Goal: Information Seeking & Learning: Check status

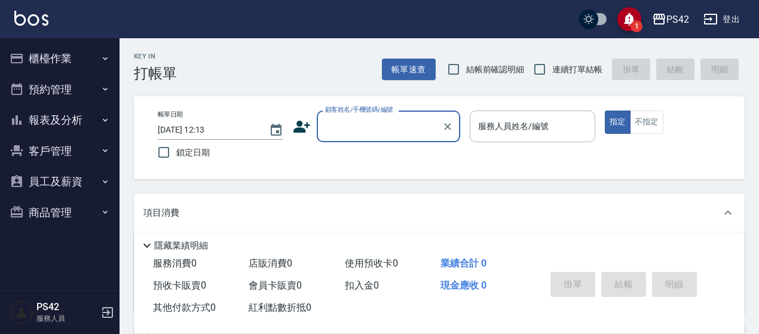
click at [78, 120] on button "報表及分析" at bounding box center [60, 120] width 110 height 31
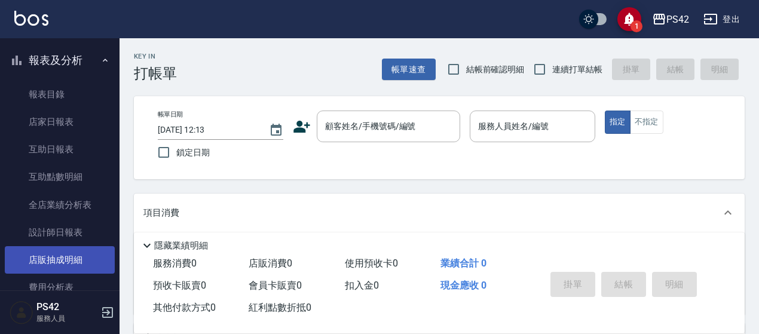
scroll to position [120, 0]
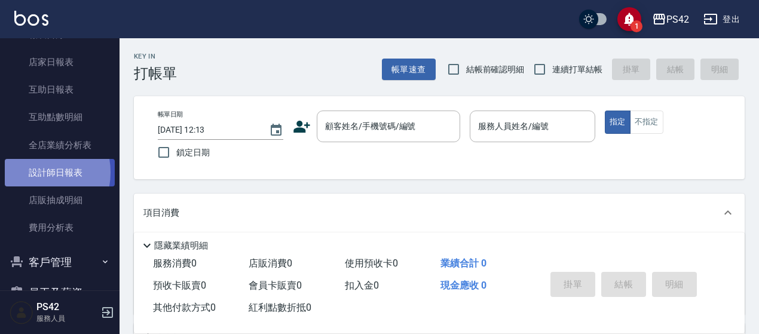
click at [36, 173] on link "設計師日報表" at bounding box center [60, 172] width 110 height 27
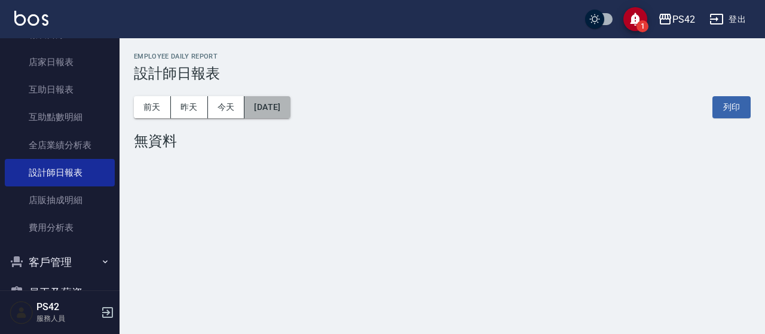
click at [273, 100] on button "[DATE]" at bounding box center [266, 107] width 45 height 22
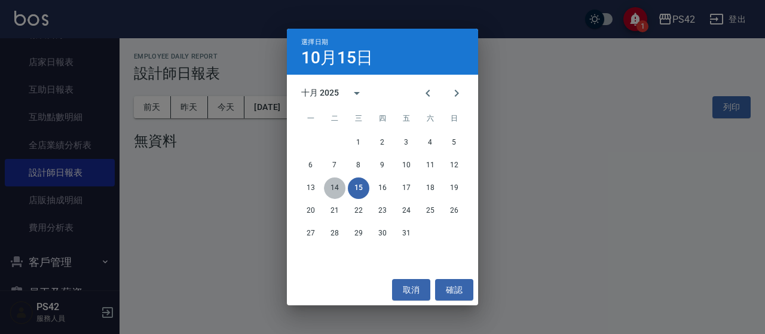
click at [334, 188] on button "14" at bounding box center [335, 189] width 22 height 22
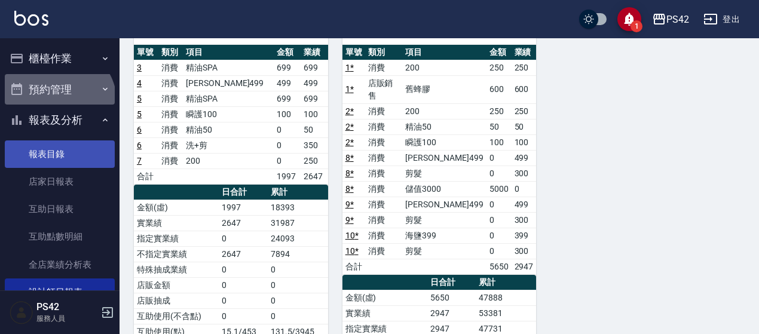
click at [55, 93] on button "預約管理" at bounding box center [60, 89] width 110 height 31
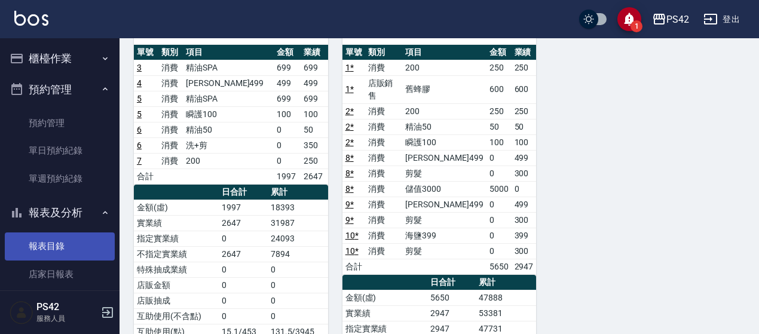
click at [57, 255] on link "報表目錄" at bounding box center [60, 246] width 110 height 27
